Goal: Transaction & Acquisition: Purchase product/service

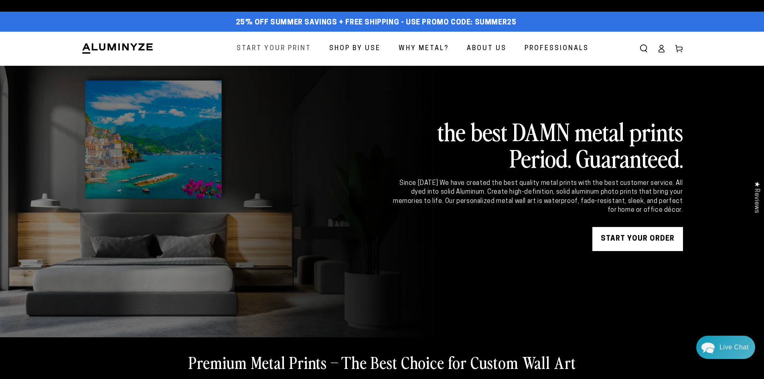
click at [268, 47] on span "Start Your Print" at bounding box center [274, 49] width 75 height 12
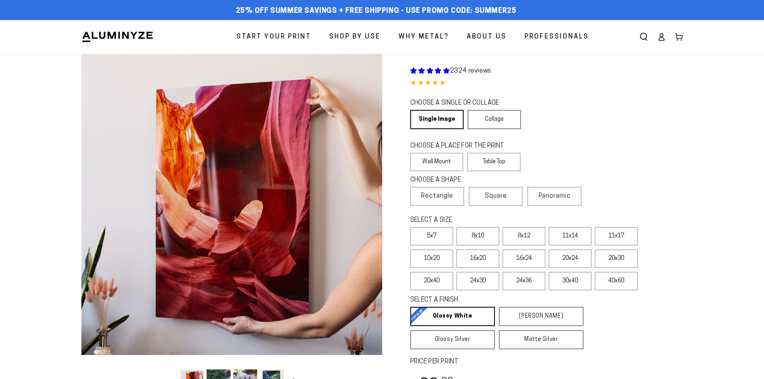
select select "**********"
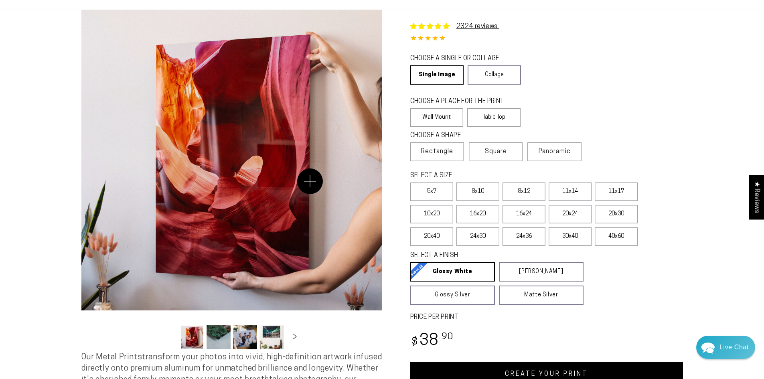
scroll to position [80, 0]
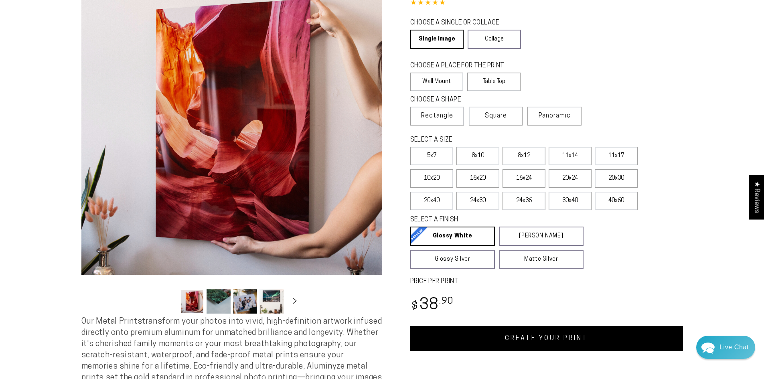
click at [240, 307] on button "Load image 3 in gallery view" at bounding box center [245, 301] width 24 height 24
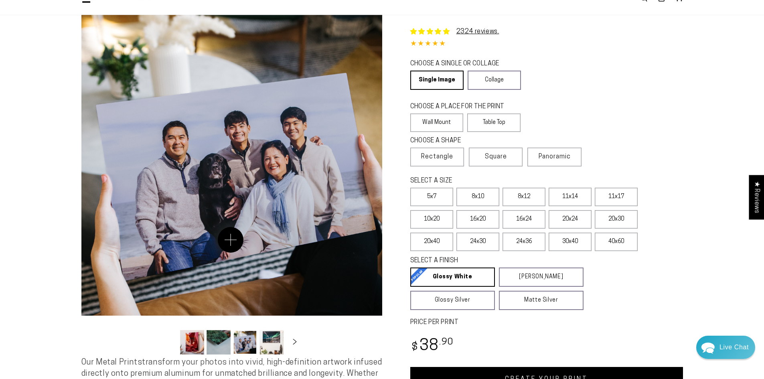
scroll to position [0, 0]
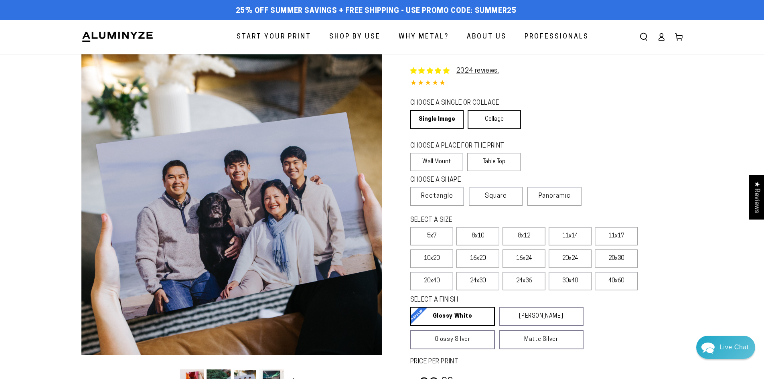
click at [497, 120] on link "Collage" at bounding box center [494, 119] width 53 height 19
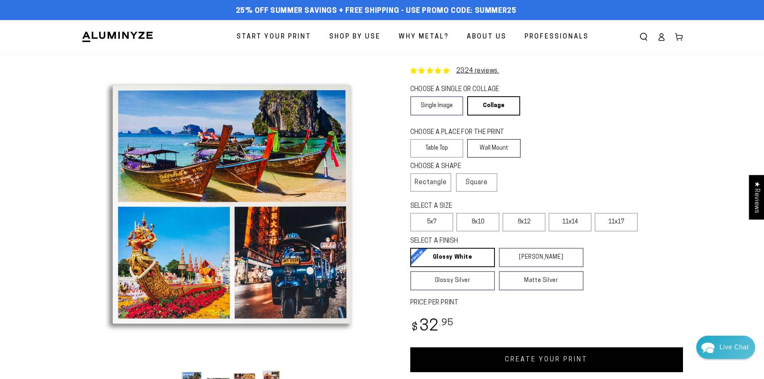
click at [510, 147] on label "Wall Mount" at bounding box center [493, 148] width 53 height 18
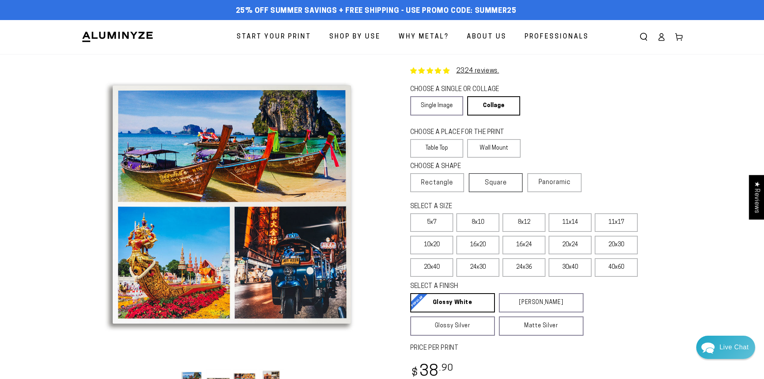
click at [486, 184] on span "Square" at bounding box center [496, 183] width 22 height 10
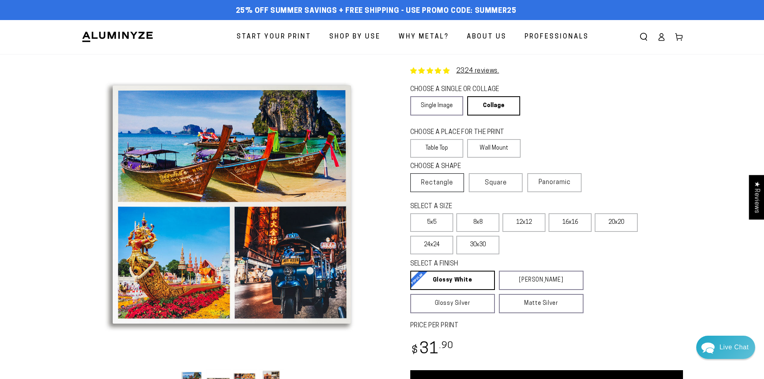
click at [441, 184] on span "Rectangle" at bounding box center [437, 183] width 32 height 10
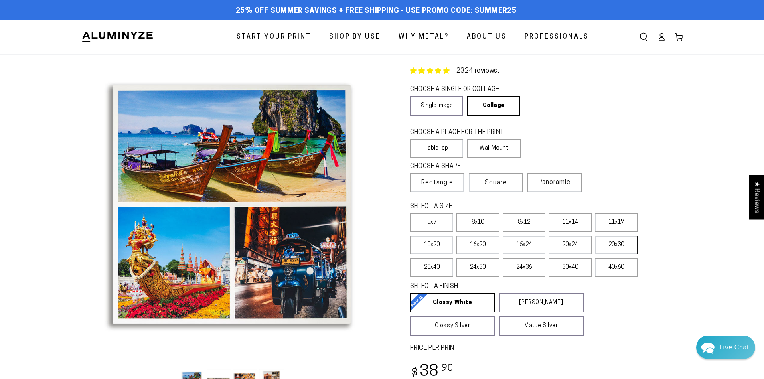
click at [622, 242] on label "20x30" at bounding box center [616, 245] width 43 height 18
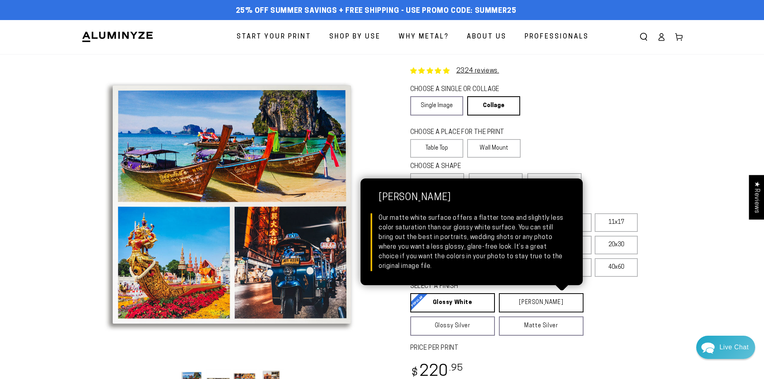
click at [532, 302] on link "Matte White Matte White Our matte white surface offers a flatter tone and sligh…" at bounding box center [541, 302] width 85 height 19
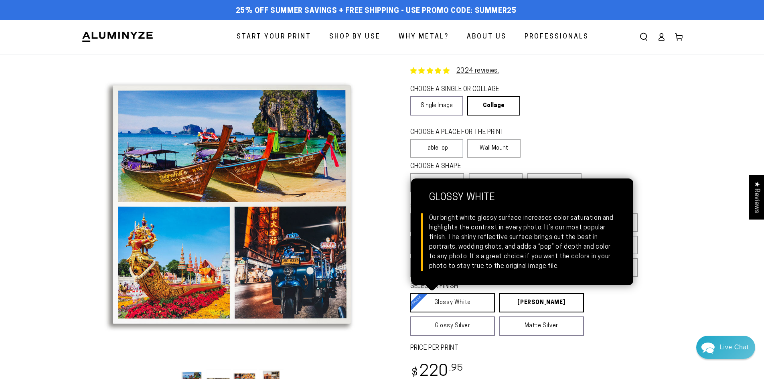
click at [447, 303] on link "Glossy White Glossy White Our bright white glossy surface increases color satur…" at bounding box center [452, 302] width 85 height 19
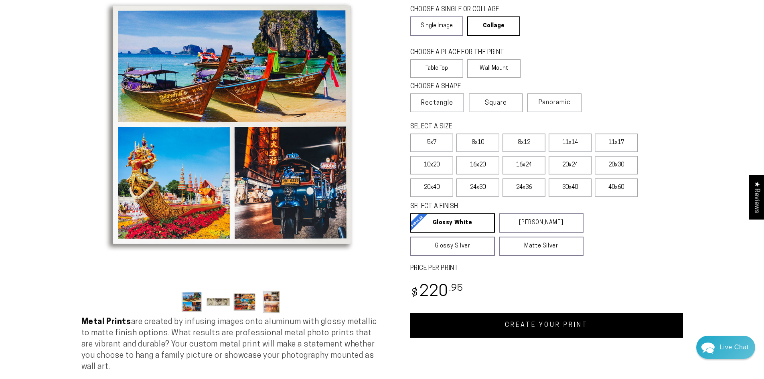
scroll to position [80, 0]
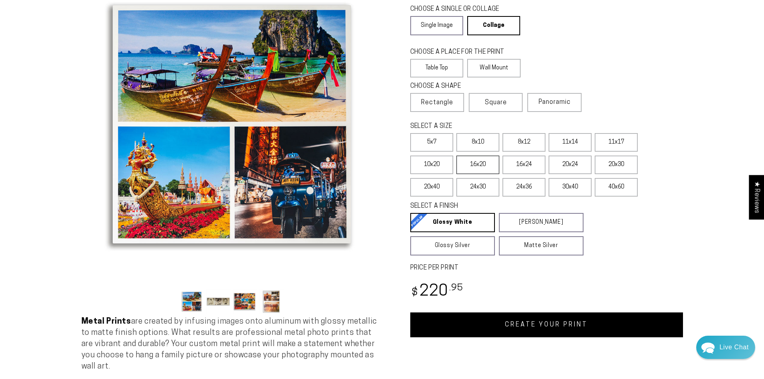
click at [468, 166] on label "16x20" at bounding box center [477, 165] width 43 height 18
click at [616, 162] on label "20x30" at bounding box center [616, 165] width 43 height 18
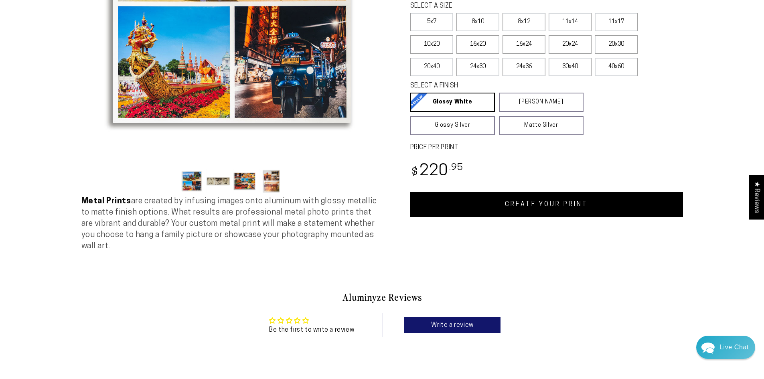
scroll to position [40, 0]
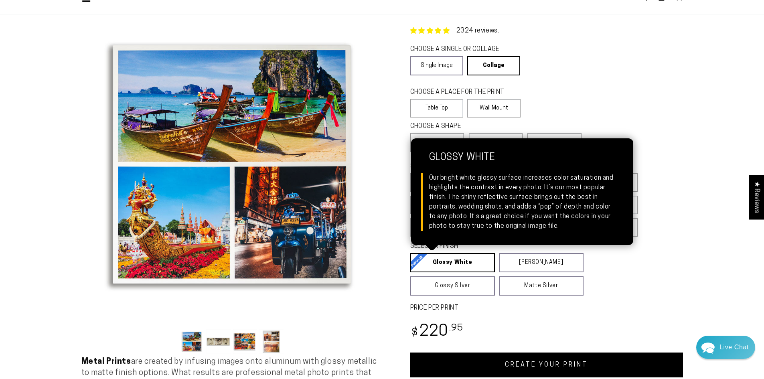
click at [448, 259] on link "Glossy White Glossy White Our bright white glossy surface increases color satur…" at bounding box center [452, 262] width 85 height 19
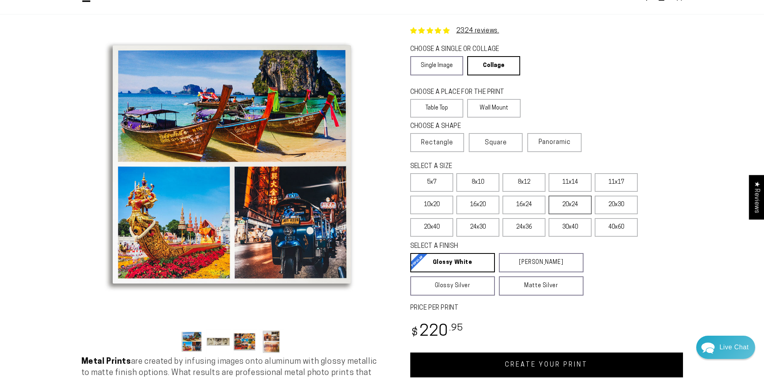
click at [563, 206] on label "20x24" at bounding box center [570, 205] width 43 height 18
click at [623, 205] on label "20x30" at bounding box center [616, 205] width 43 height 18
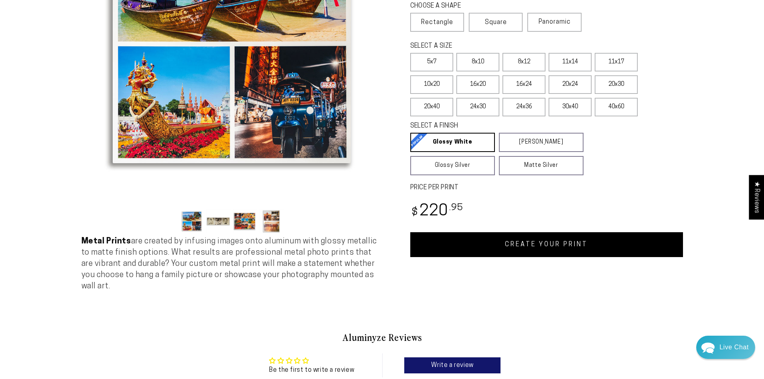
scroll to position [241, 0]
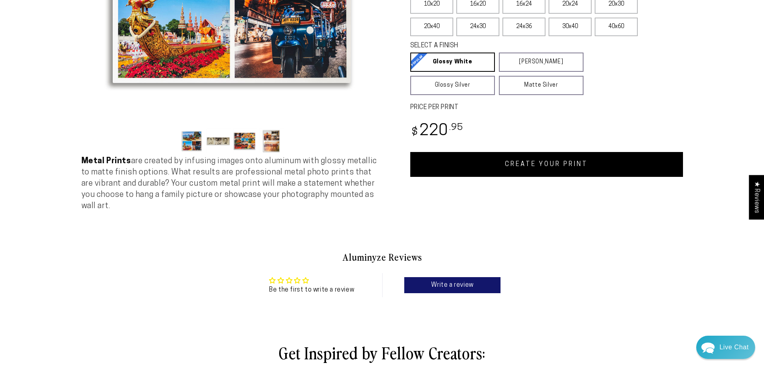
click at [514, 155] on link "CREATE YOUR PRINT" at bounding box center [546, 164] width 273 height 25
